Goal: Check status: Check status

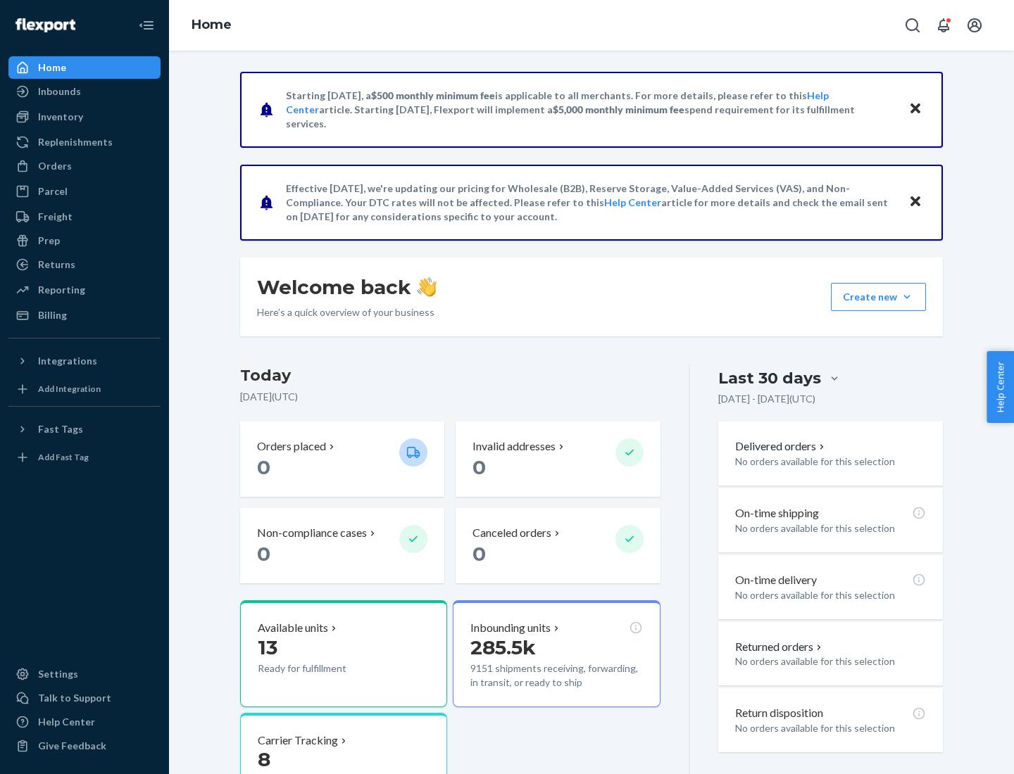
click at [907, 297] on button "Create new Create new inbound Create new order Create new product" at bounding box center [878, 297] width 95 height 28
click at [58, 92] on div "Inbounds" at bounding box center [59, 91] width 43 height 14
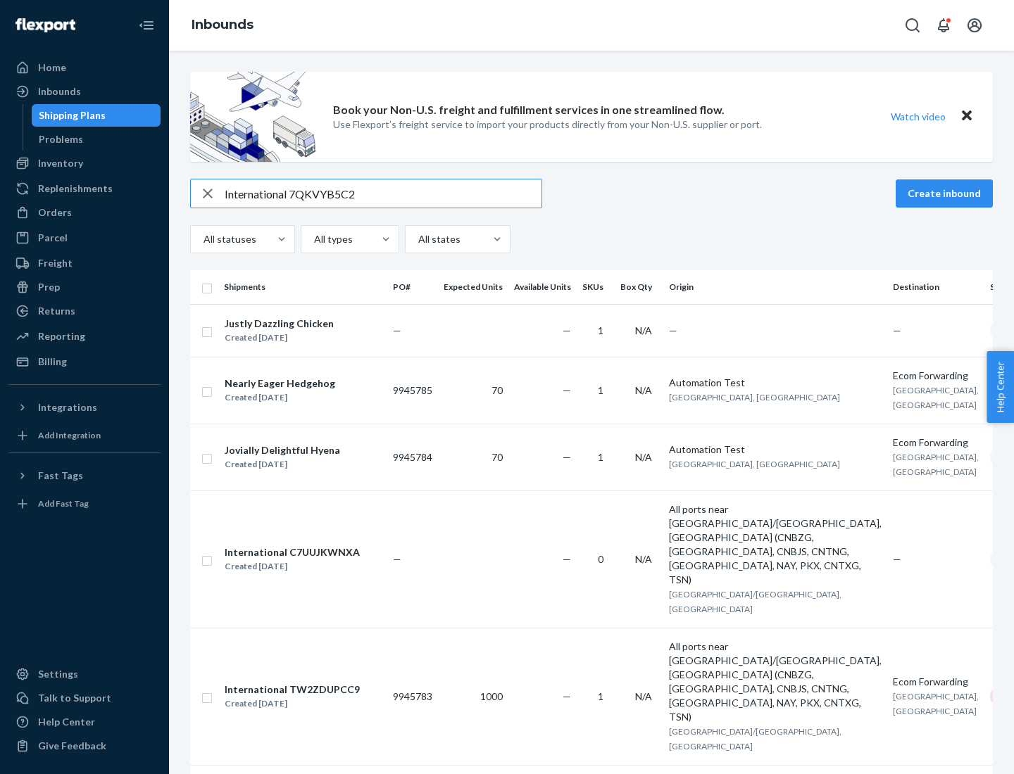
type input "International 7QKVYB5C29"
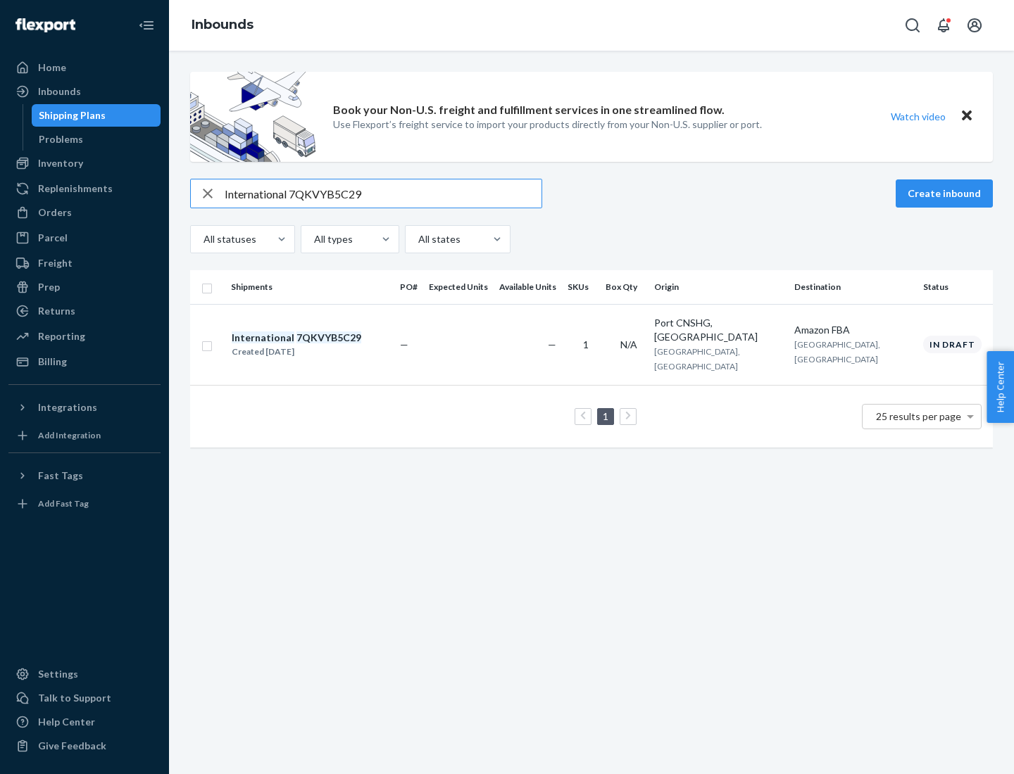
click at [320, 345] on div "Created [DATE]" at bounding box center [297, 352] width 130 height 14
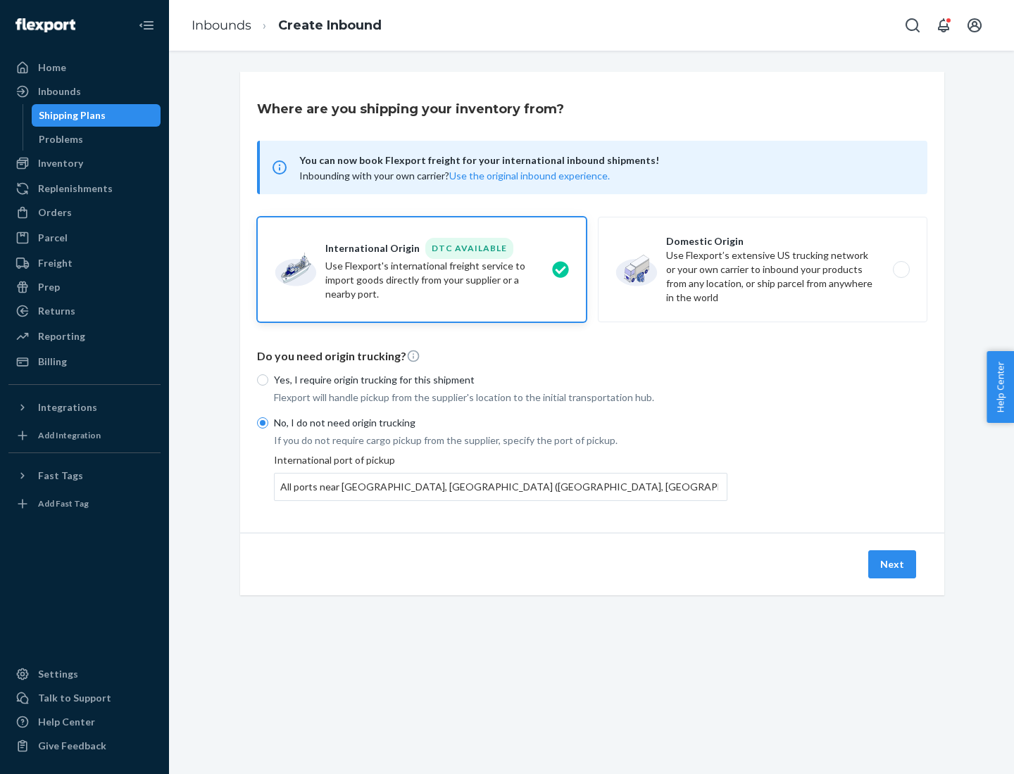
click at [893, 564] on button "Next" at bounding box center [892, 565] width 48 height 28
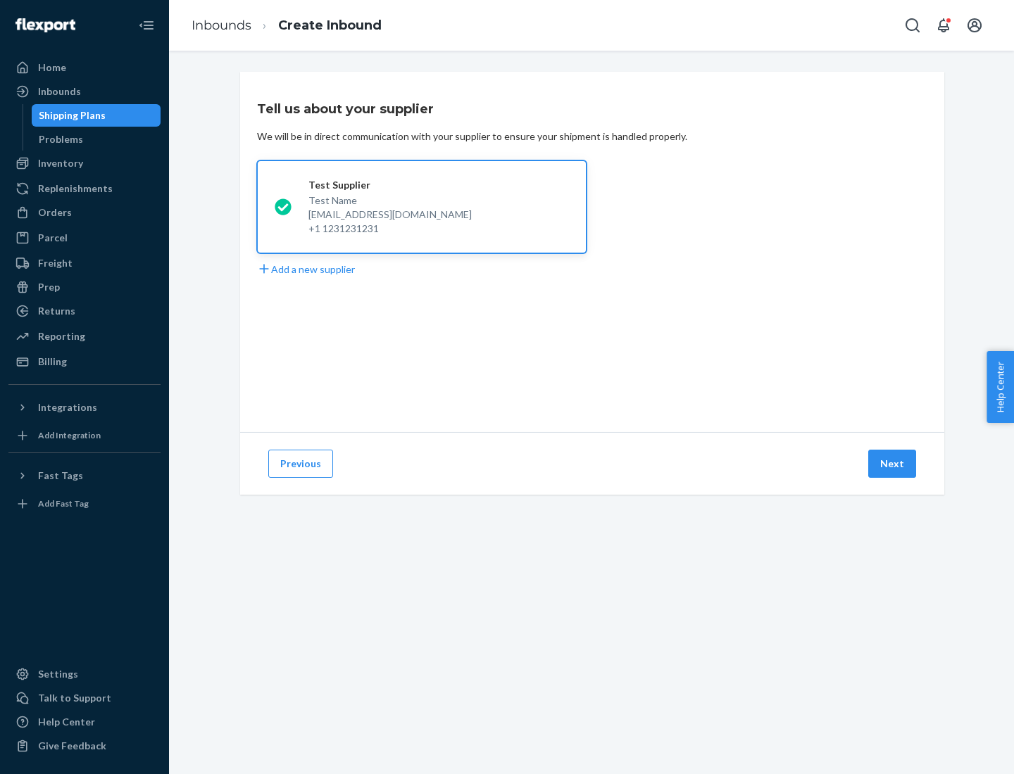
click at [893, 464] on button "Next" at bounding box center [892, 464] width 48 height 28
